Goal: Task Accomplishment & Management: Manage account settings

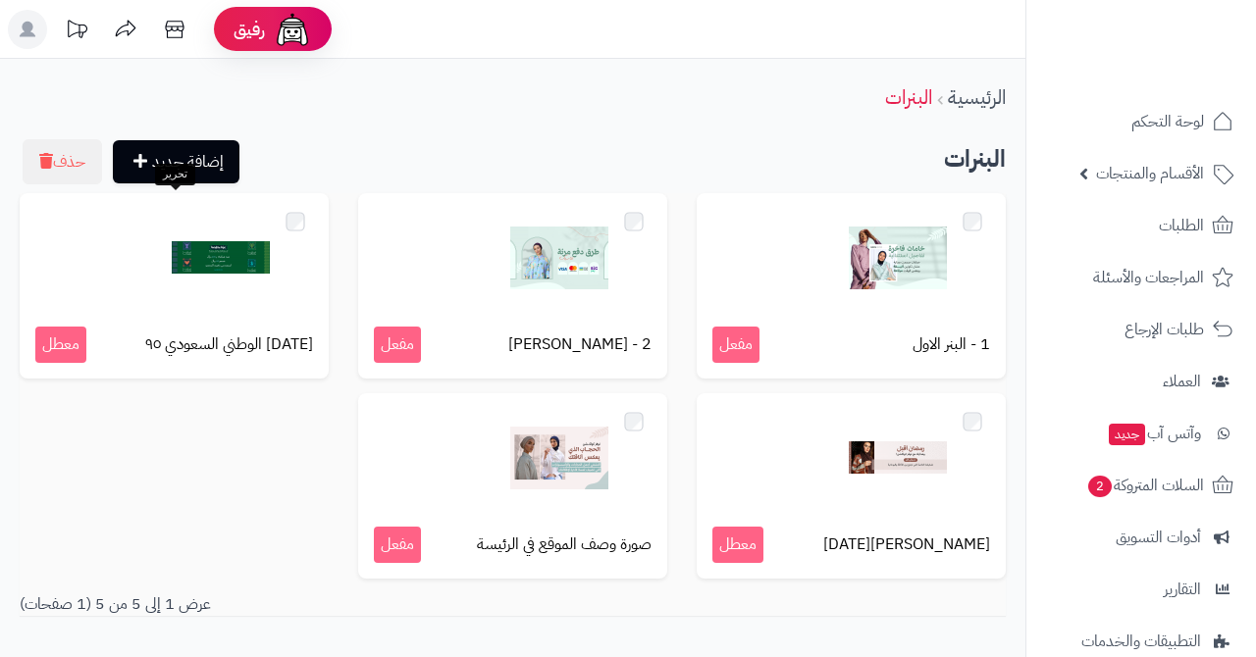
click at [177, 299] on img at bounding box center [221, 258] width 98 height 98
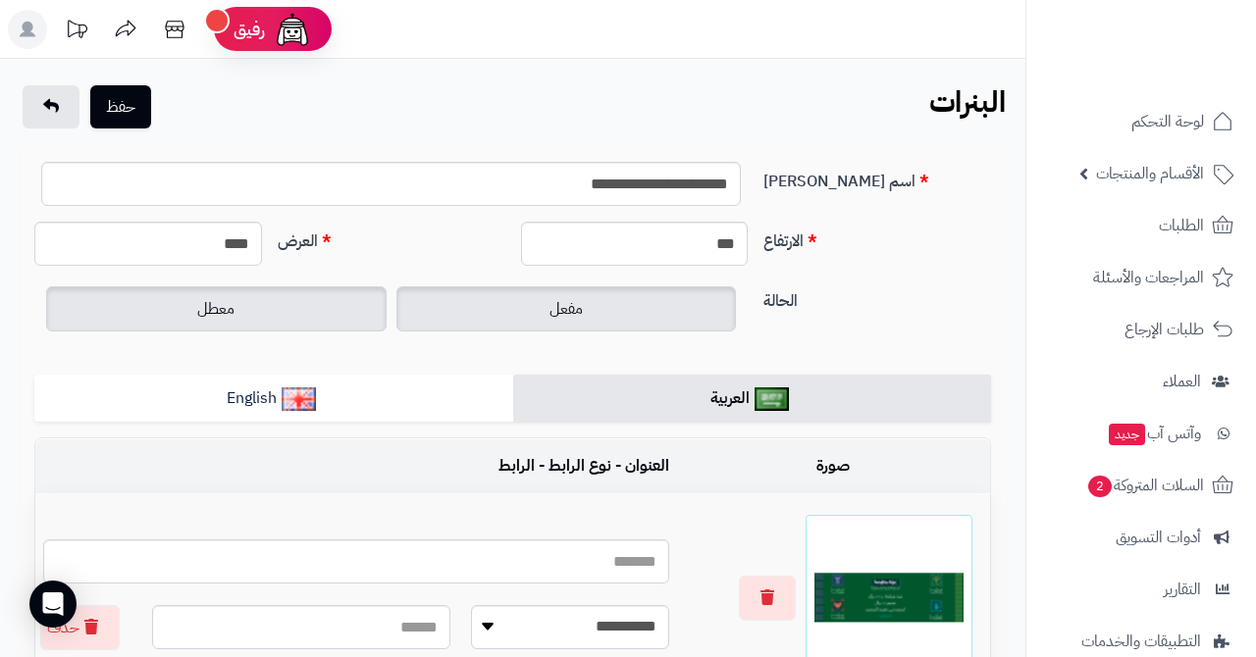
click at [569, 314] on span "مفعل" at bounding box center [565, 309] width 33 height 24
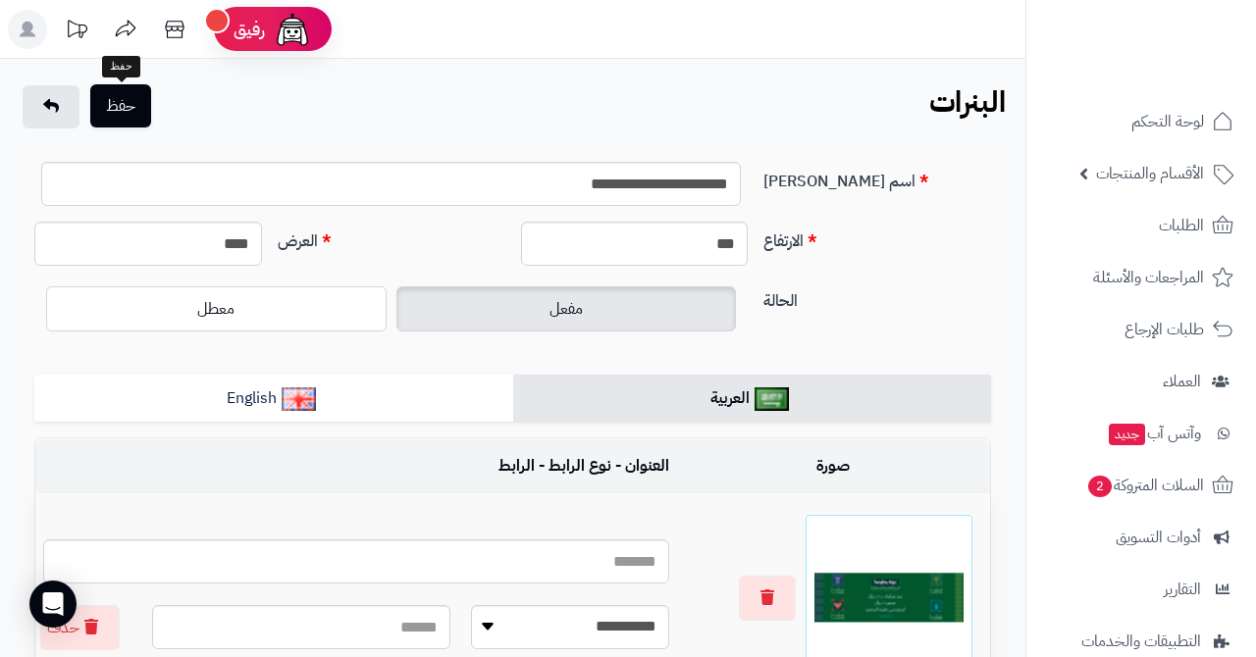
click at [123, 107] on button "حفظ" at bounding box center [120, 105] width 61 height 43
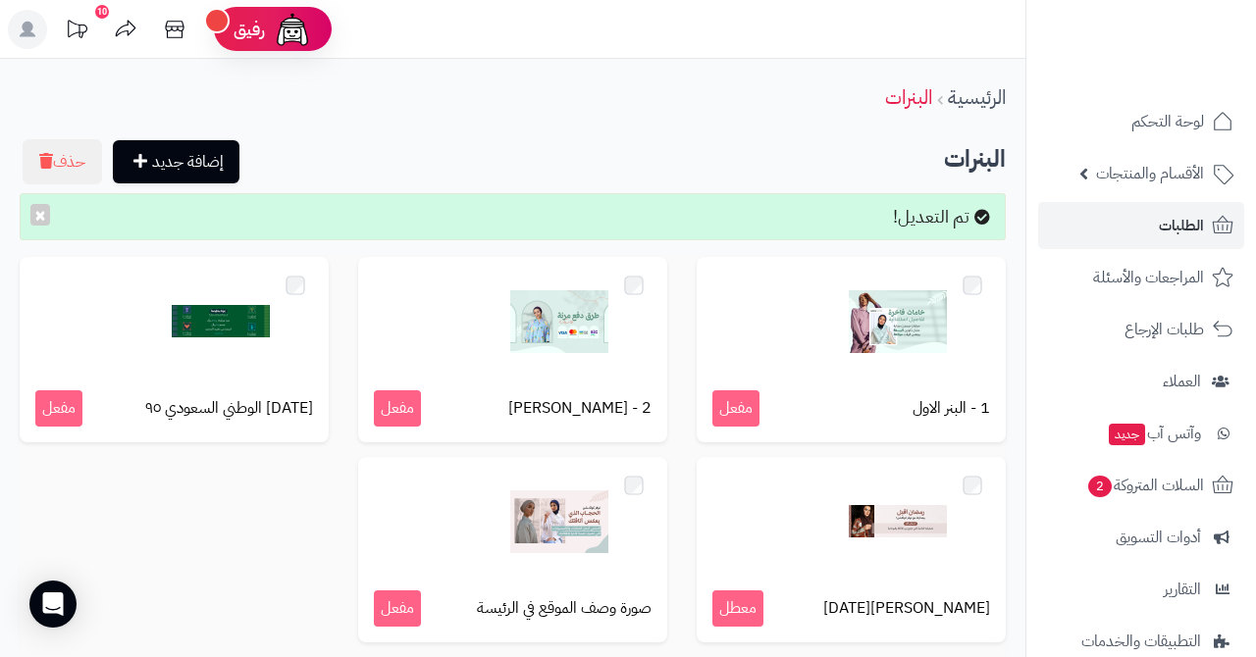
click at [1164, 221] on span "الطلبات" at bounding box center [1180, 225] width 45 height 27
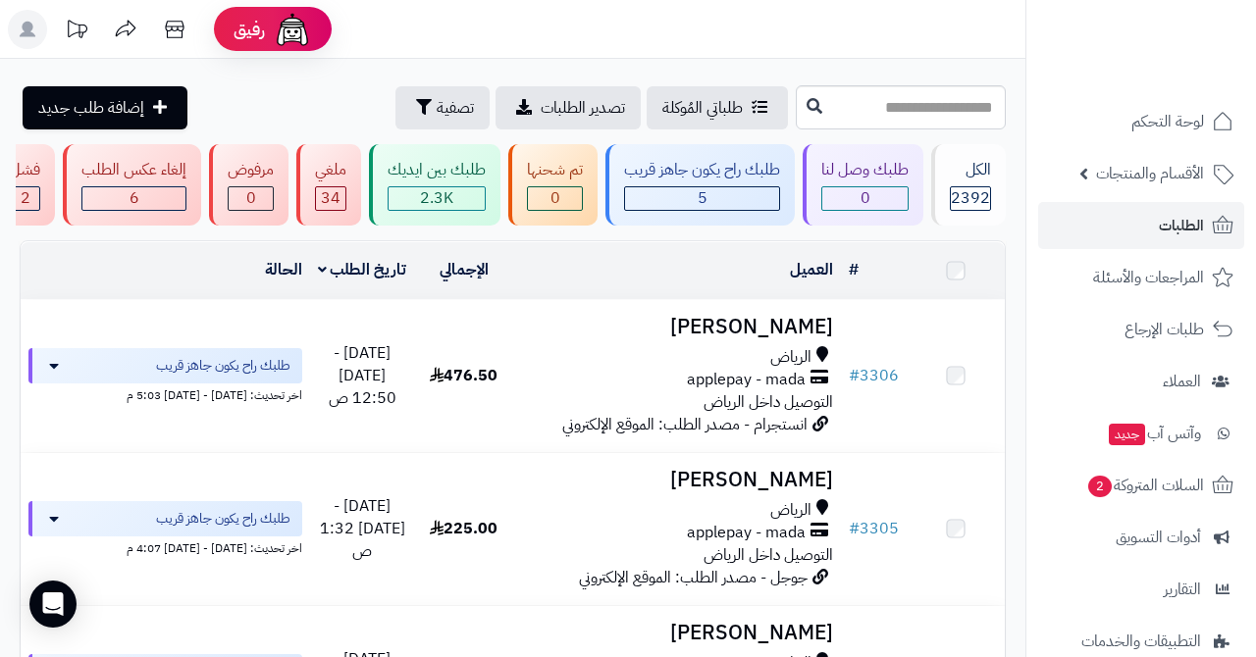
scroll to position [188, 0]
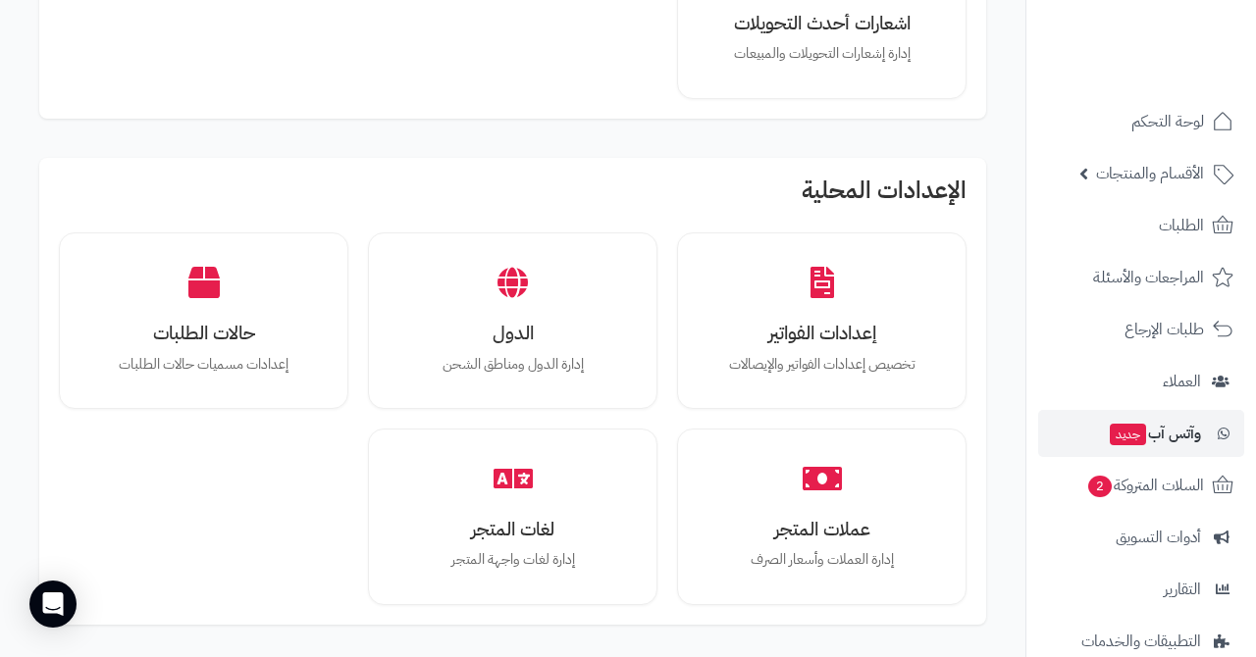
scroll to position [978, 0]
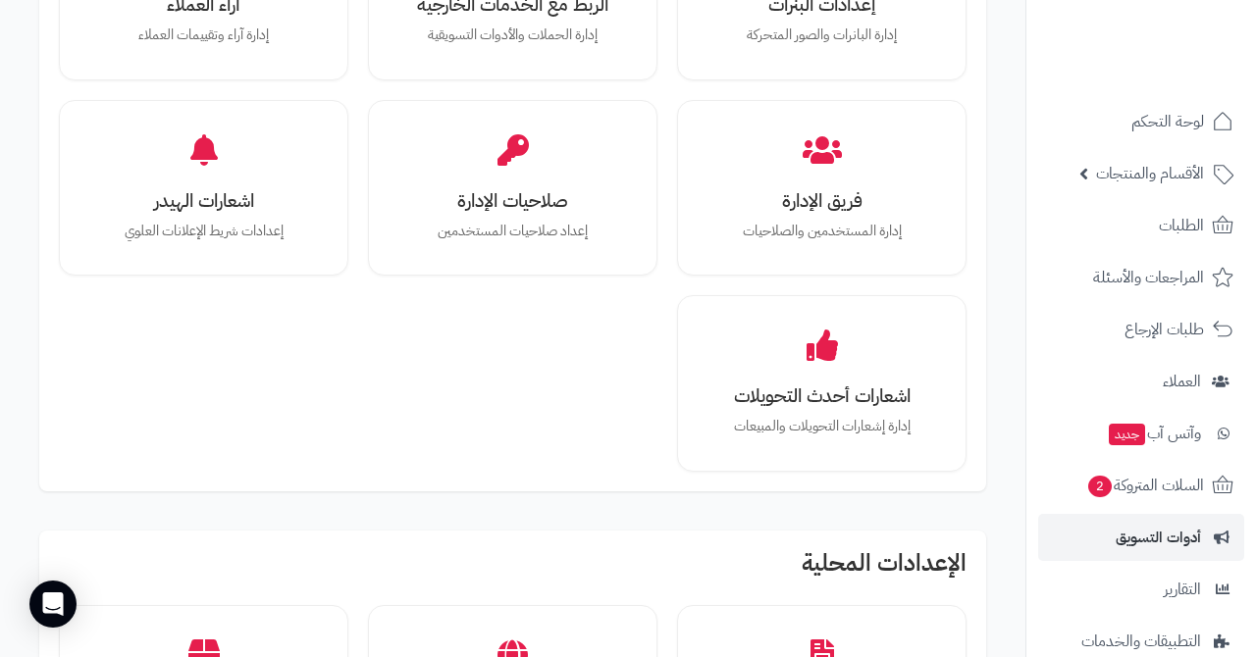
click at [1150, 538] on span "أدوات التسويق" at bounding box center [1157, 537] width 85 height 27
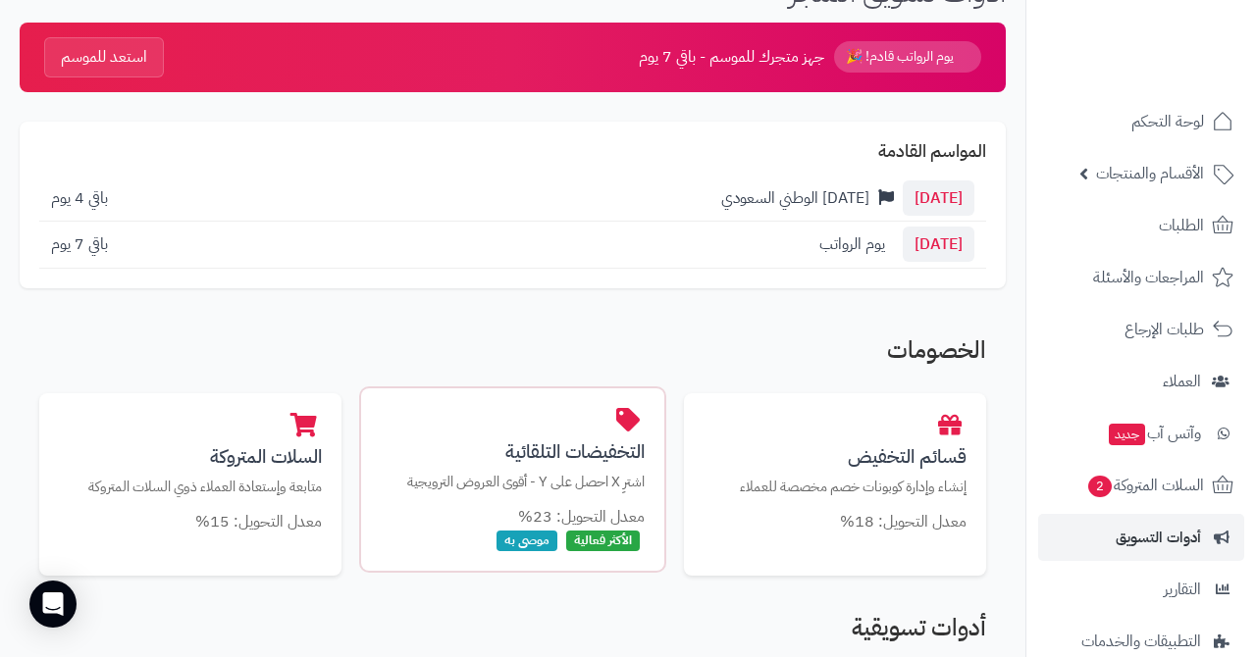
scroll to position [216, 0]
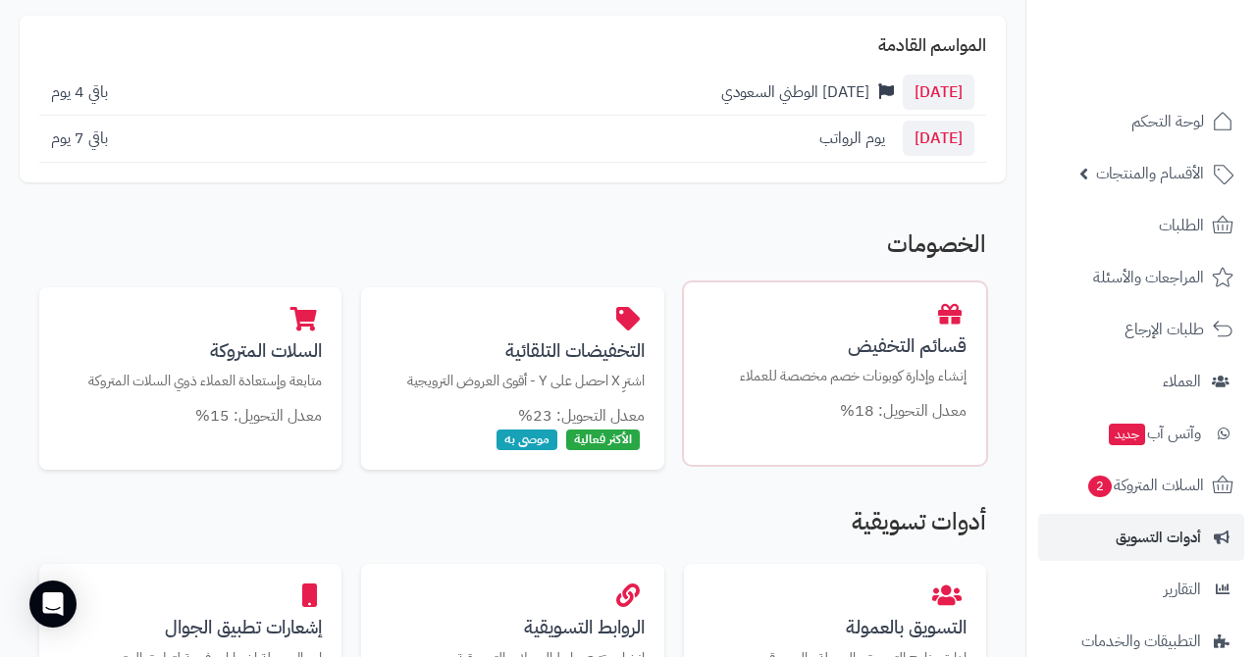
click at [833, 372] on p "إنشاء وإدارة كوبونات خصم مخصصة للعملاء" at bounding box center [834, 376] width 263 height 21
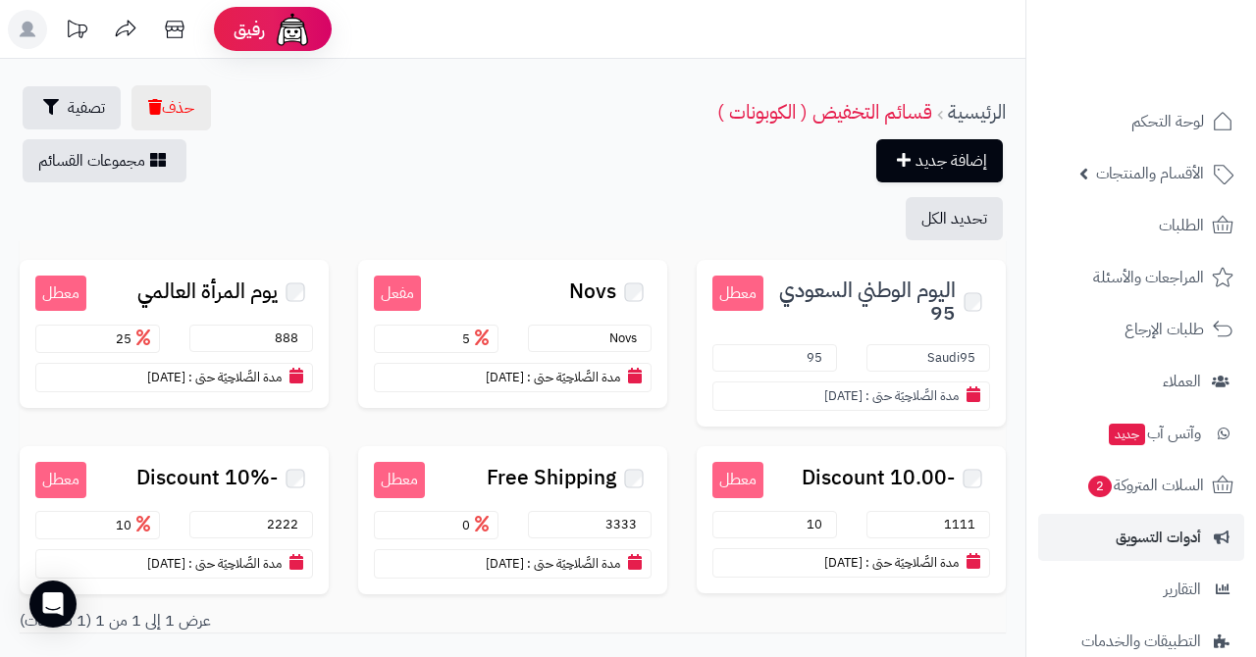
click at [745, 285] on small "معطل" at bounding box center [737, 294] width 51 height 36
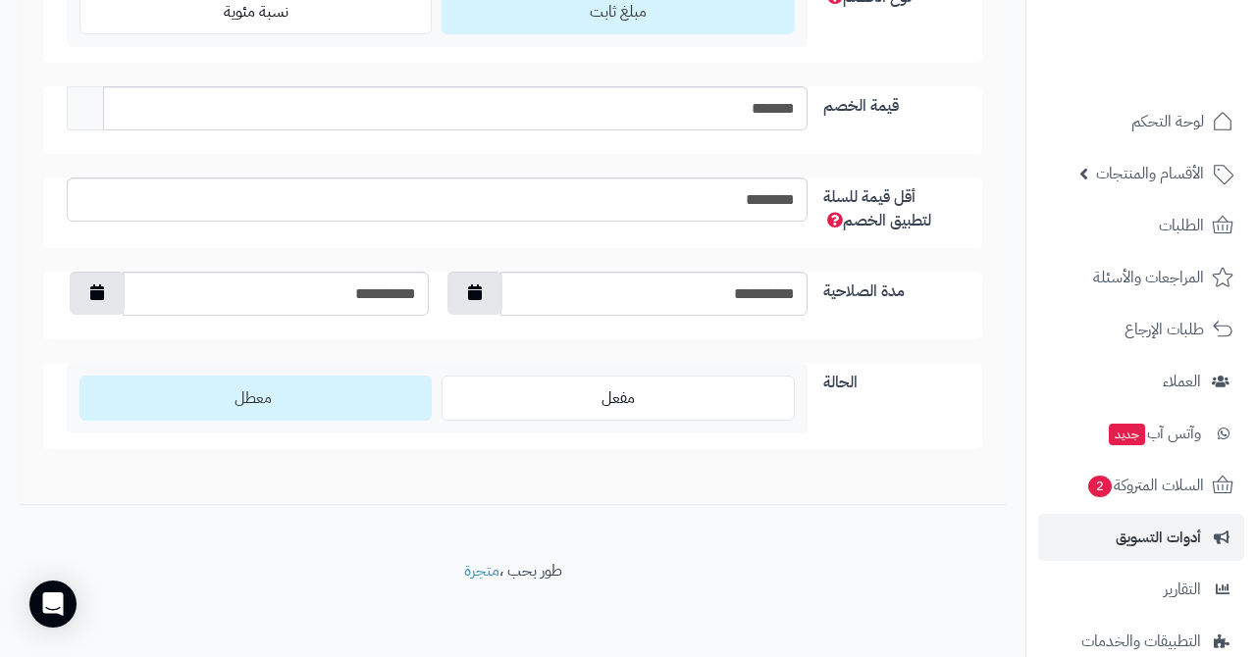
scroll to position [493, 0]
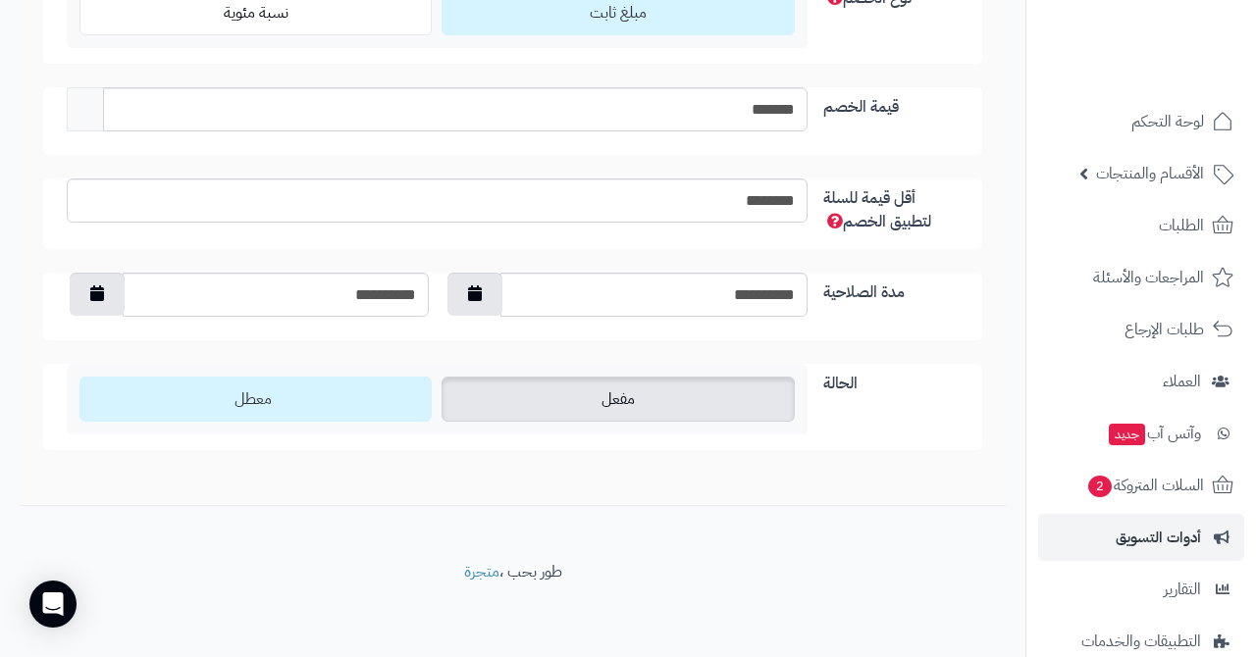
click at [544, 399] on label "مفعل" at bounding box center [617, 399] width 352 height 45
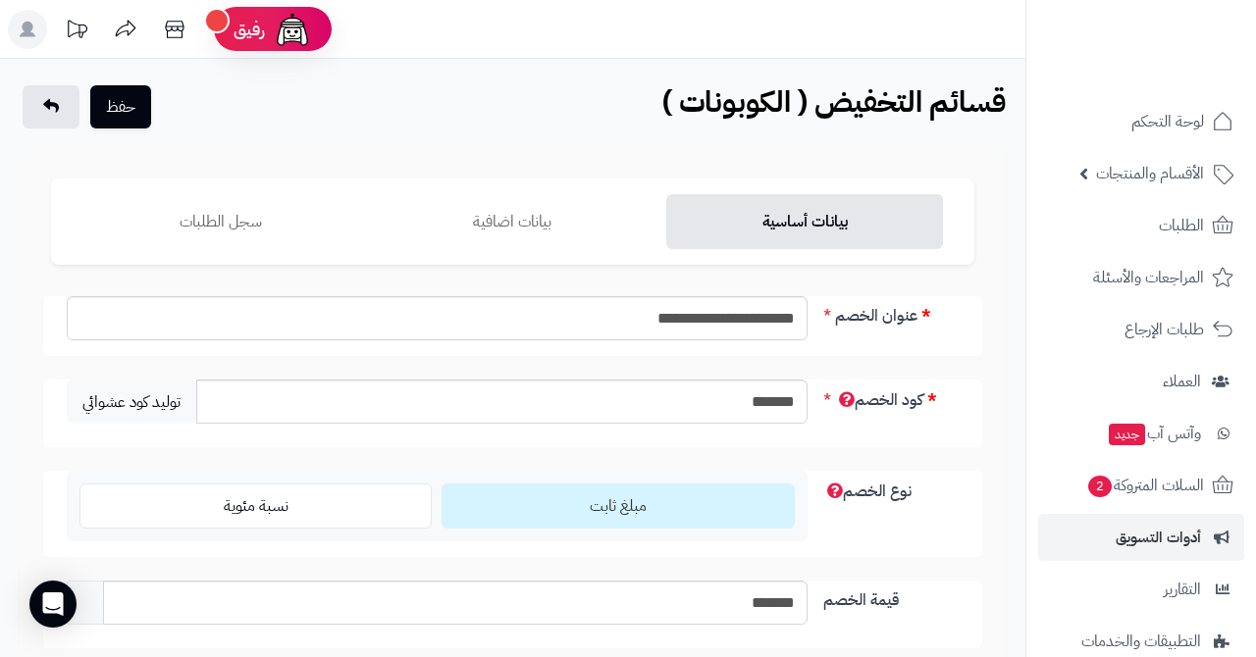
scroll to position [0, 0]
click at [133, 116] on button "حفظ" at bounding box center [120, 105] width 61 height 43
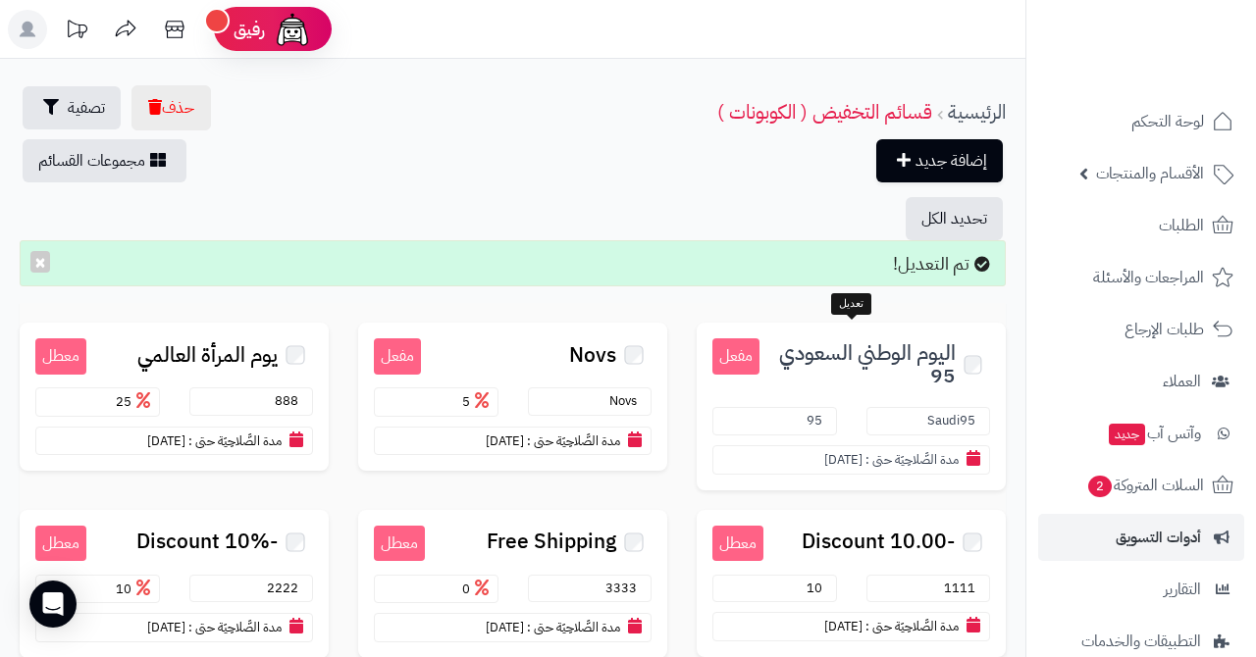
click at [840, 357] on span "اليوم الوطني السعودي 95" at bounding box center [857, 364] width 196 height 45
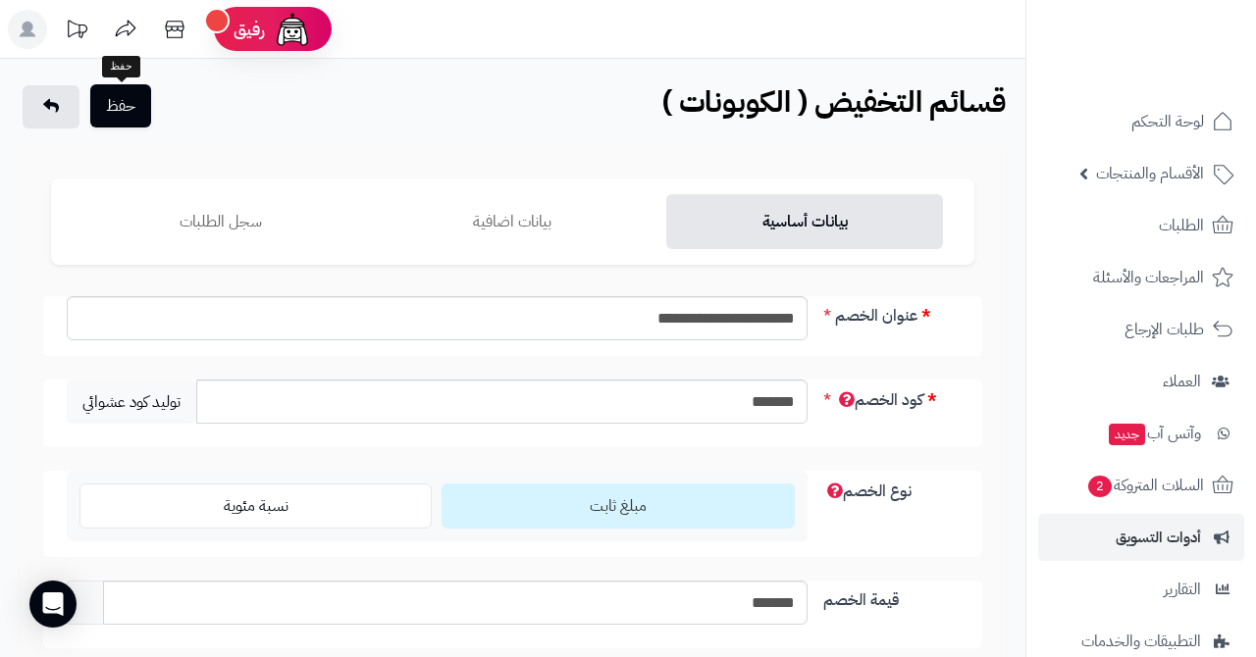
click at [134, 116] on button "حفظ" at bounding box center [120, 105] width 61 height 43
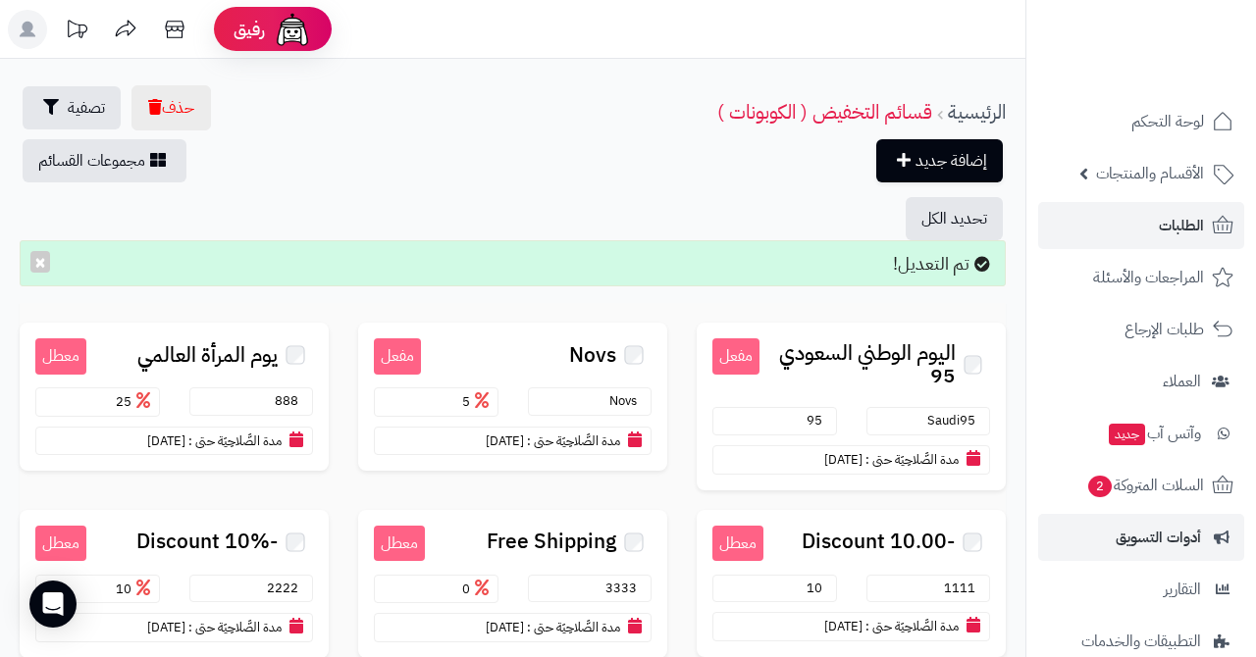
click at [1179, 229] on span "الطلبات" at bounding box center [1180, 225] width 45 height 27
